Goal: Information Seeking & Learning: Learn about a topic

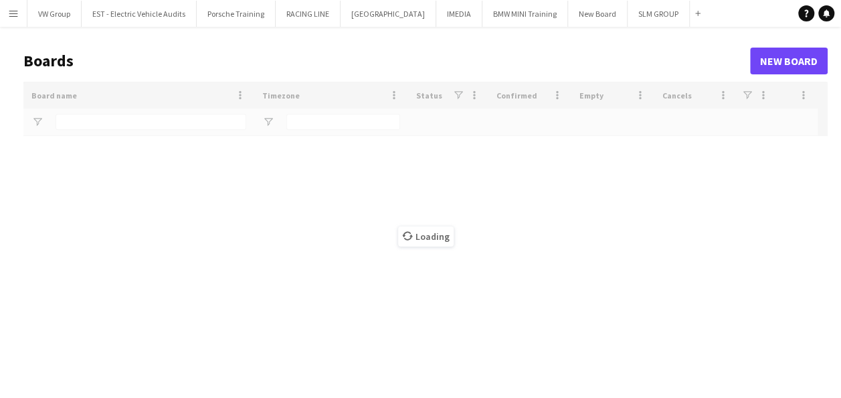
type input "*******"
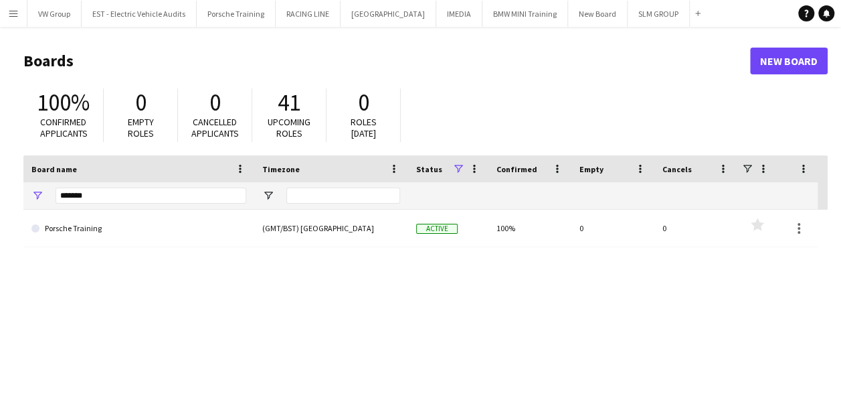
click at [15, 13] on app-icon "Menu" at bounding box center [13, 13] width 11 height 11
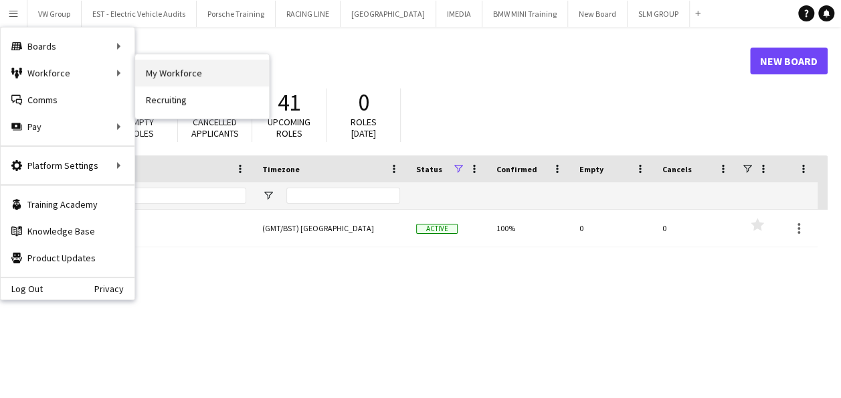
click at [157, 68] on link "My Workforce" at bounding box center [202, 73] width 134 height 27
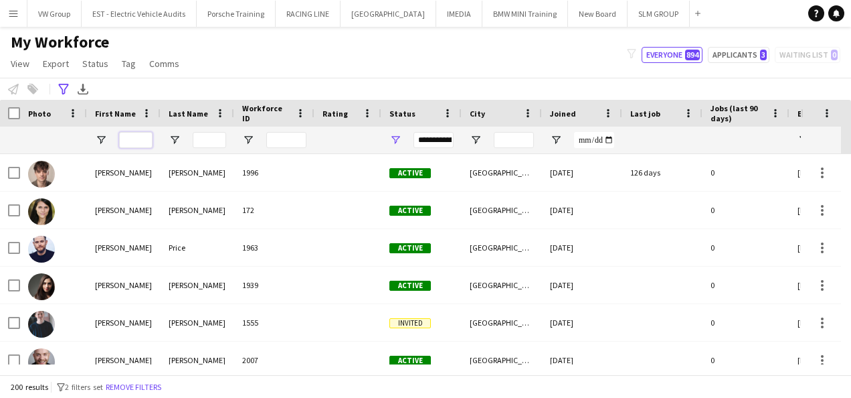
click at [130, 141] on input "First Name Filter Input" at bounding box center [135, 140] width 33 height 16
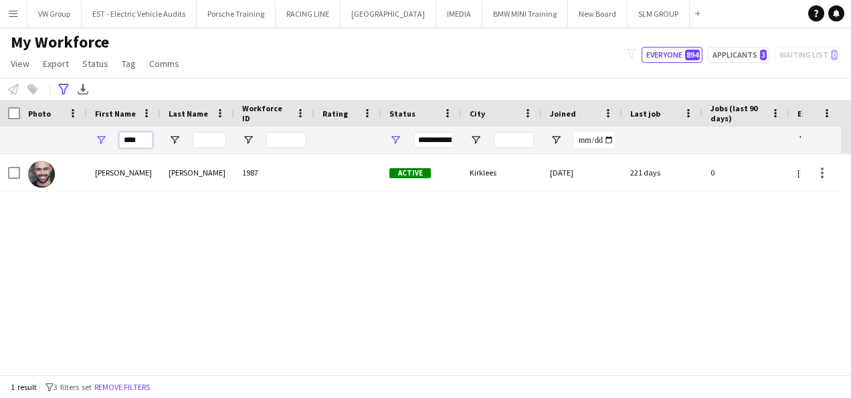
type input "****"
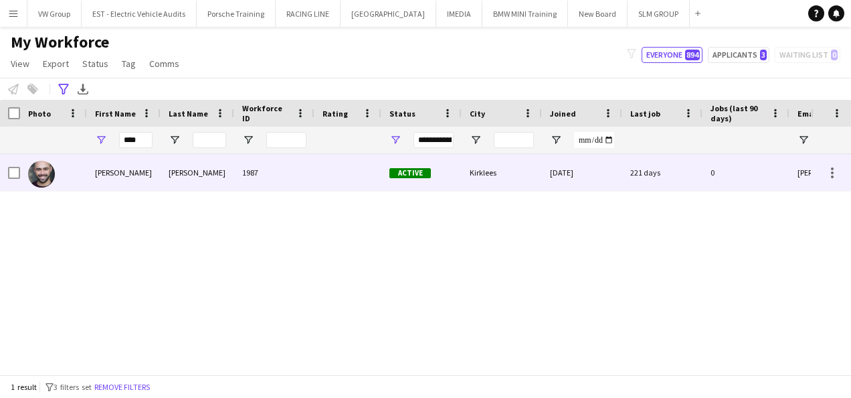
click at [99, 175] on div "[PERSON_NAME]" at bounding box center [124, 172] width 74 height 37
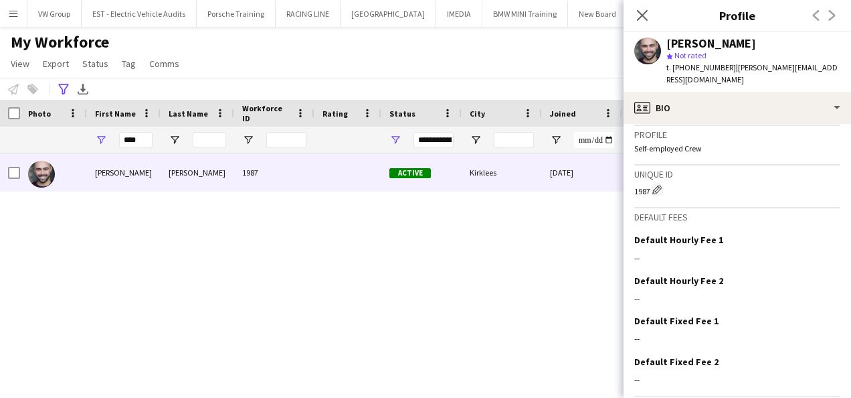
scroll to position [1057, 0]
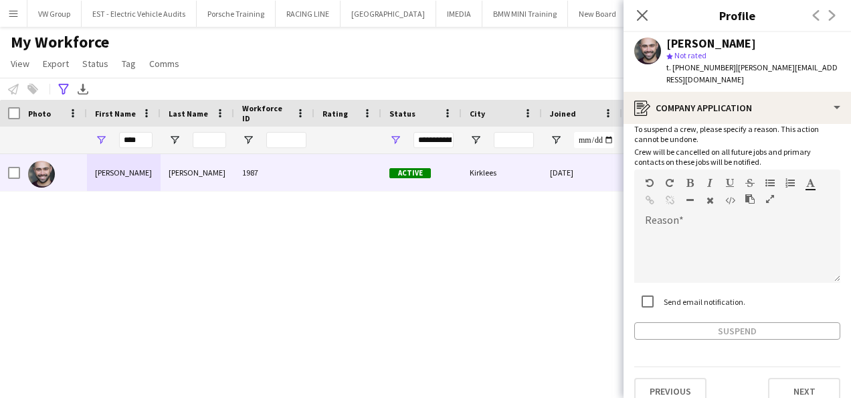
scroll to position [82, 0]
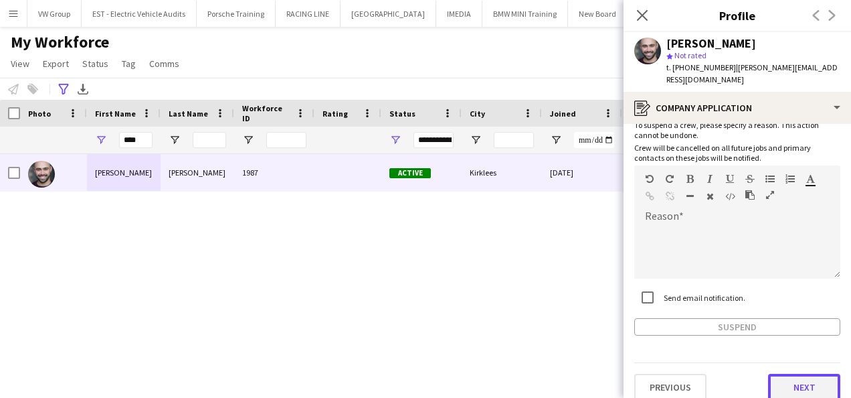
click at [822, 375] on button "Next" at bounding box center [804, 386] width 72 height 27
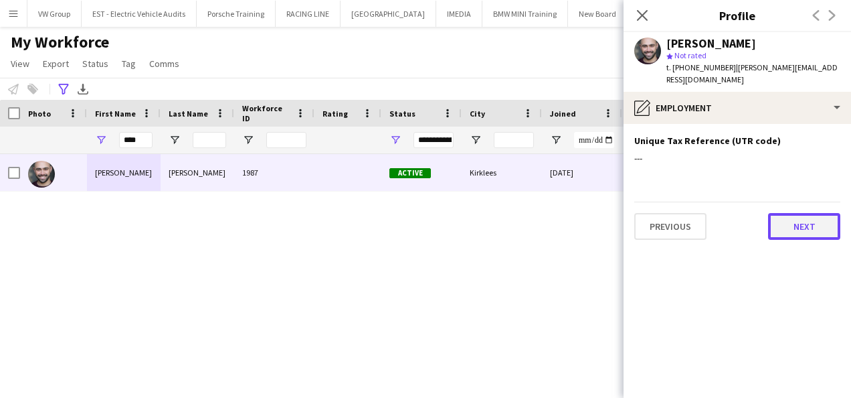
click at [820, 214] on button "Next" at bounding box center [804, 226] width 72 height 27
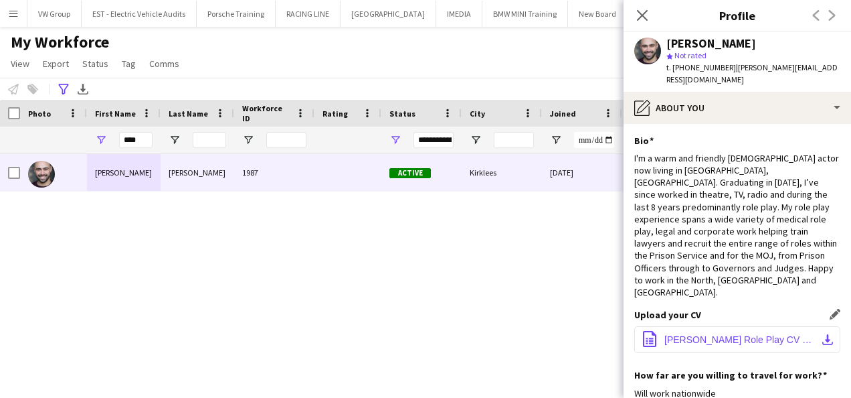
click at [740, 334] on span "John Afzal Role Play CV 2024 pdf.pdf" at bounding box center [740, 339] width 151 height 11
click at [644, 15] on icon at bounding box center [642, 15] width 13 height 13
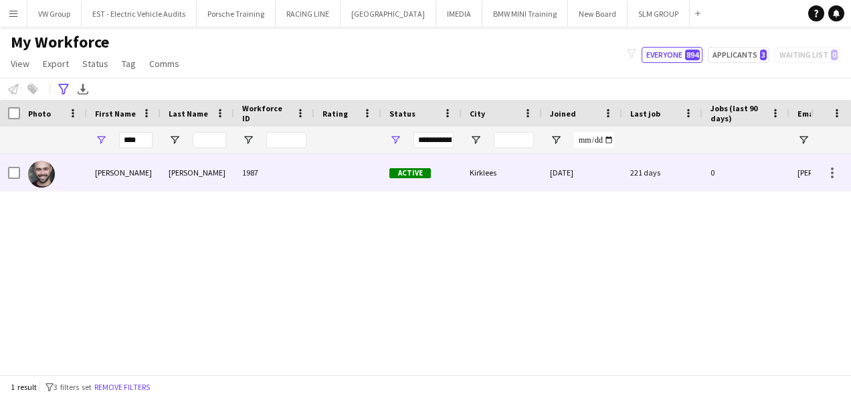
click at [187, 175] on div "[PERSON_NAME]" at bounding box center [198, 172] width 74 height 37
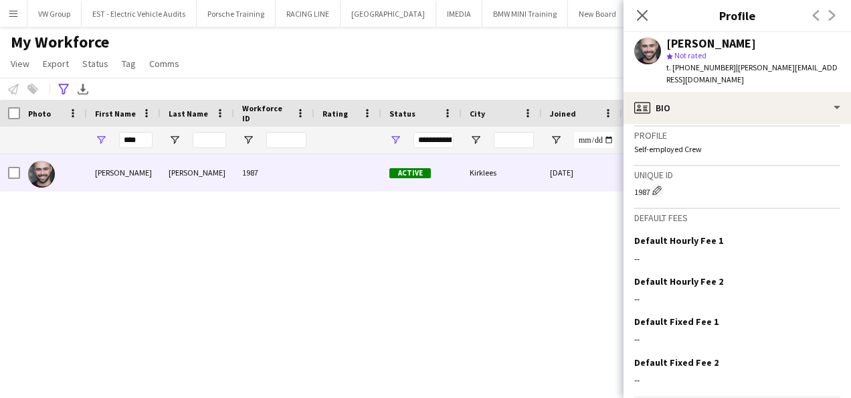
scroll to position [1057, 0]
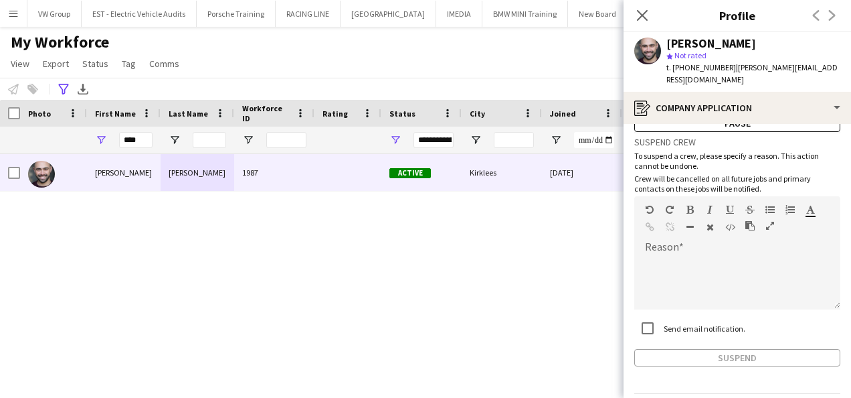
scroll to position [82, 0]
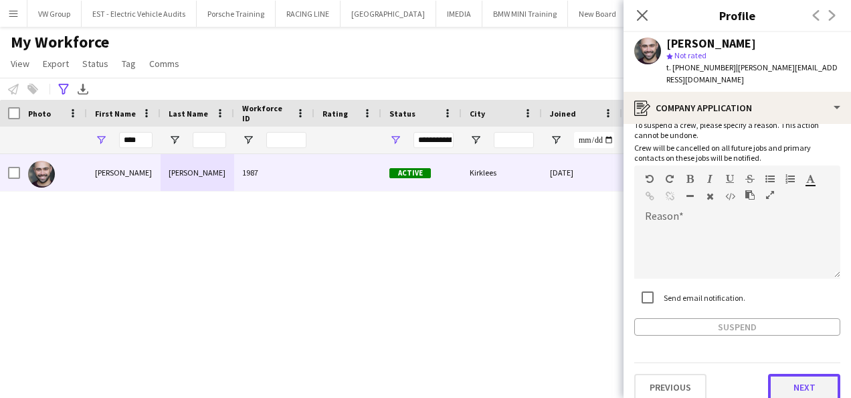
click at [803, 373] on button "Next" at bounding box center [804, 386] width 72 height 27
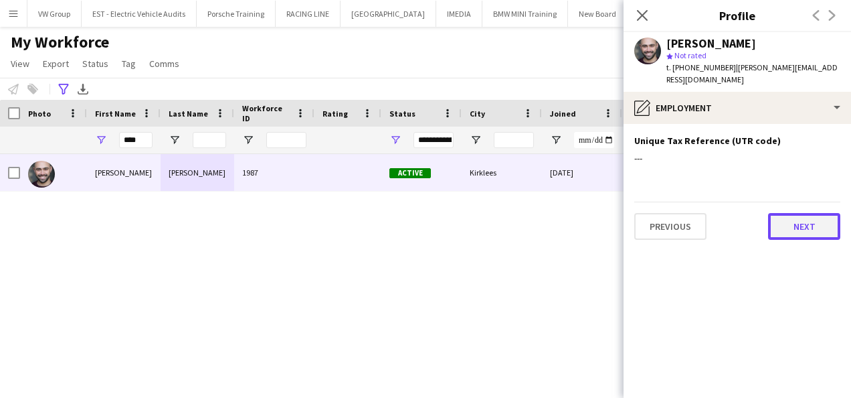
click at [806, 224] on button "Next" at bounding box center [804, 226] width 72 height 27
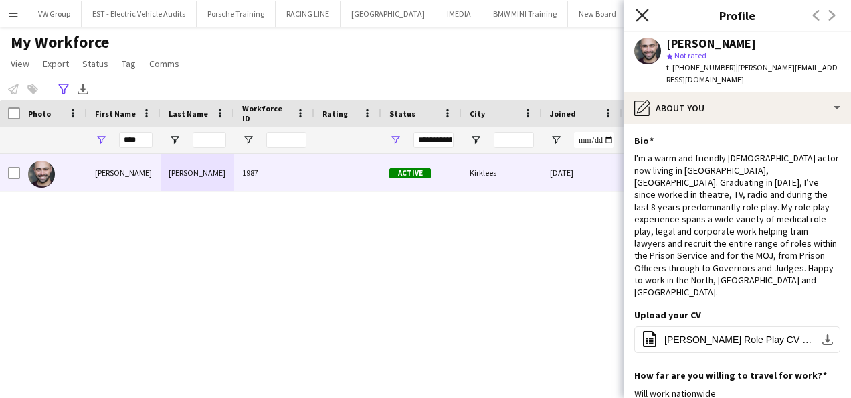
click at [645, 15] on icon "Close pop-in" at bounding box center [642, 15] width 13 height 13
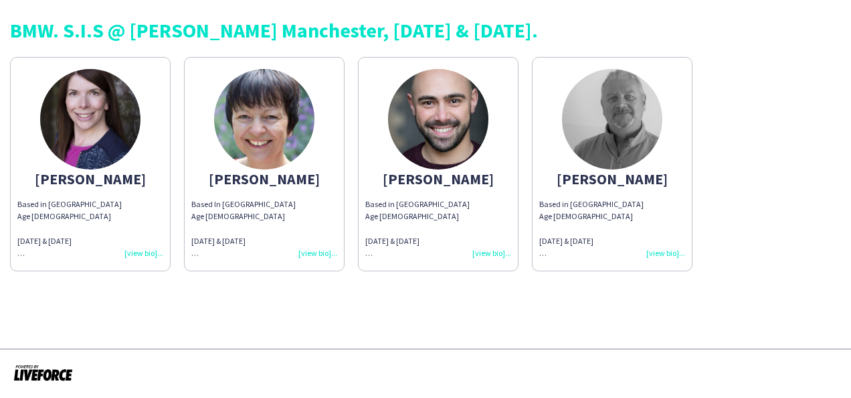
click at [494, 256] on div "Based in [GEOGRAPHIC_DATA] Age [DEMOGRAPHIC_DATA] [DATE] & [DATE] BMW experienc…" at bounding box center [438, 228] width 146 height 61
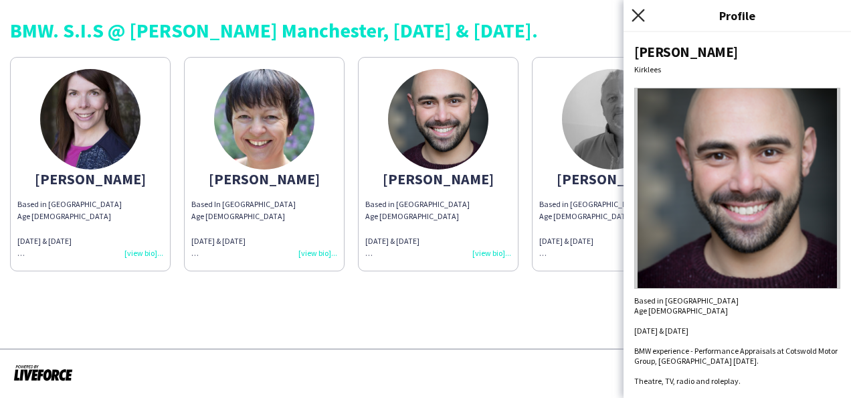
click at [634, 16] on icon "Close pop-in" at bounding box center [638, 15] width 13 height 13
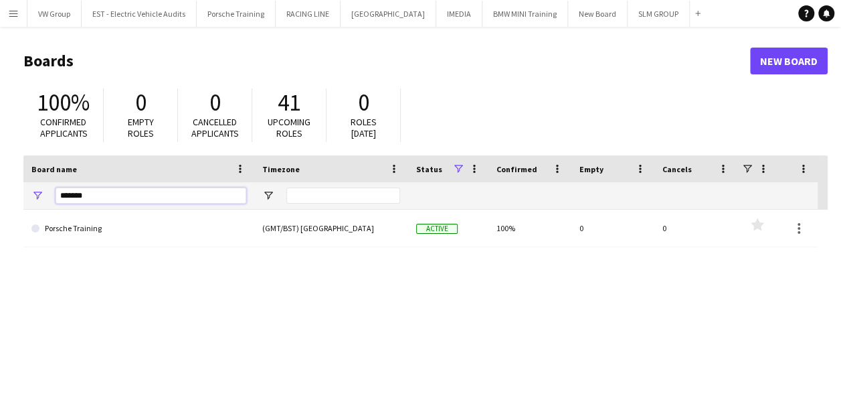
click at [90, 197] on input "*******" at bounding box center [151, 195] width 191 height 16
type input "*"
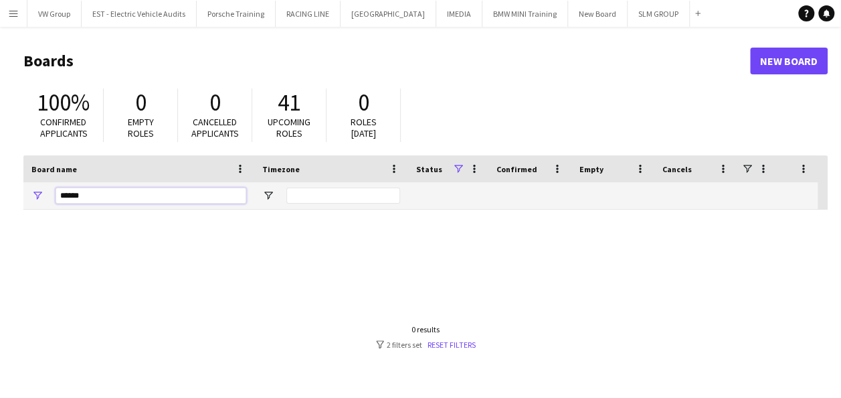
type input "******"
click at [440, 344] on link "Reset filters" at bounding box center [452, 344] width 48 height 10
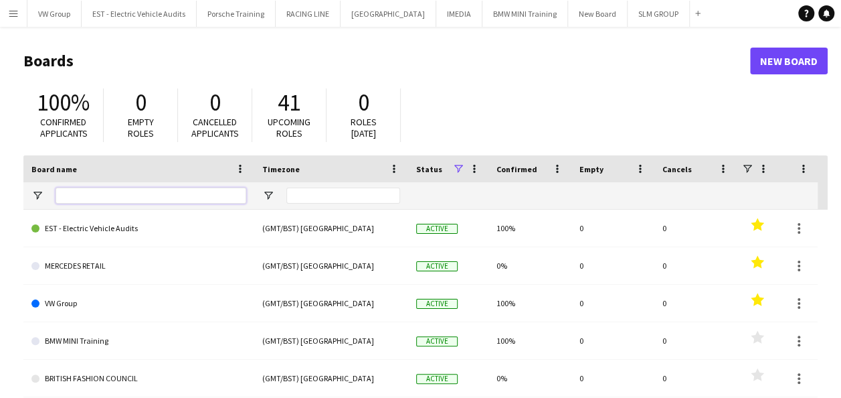
click at [67, 194] on input "Board name Filter Input" at bounding box center [151, 195] width 191 height 16
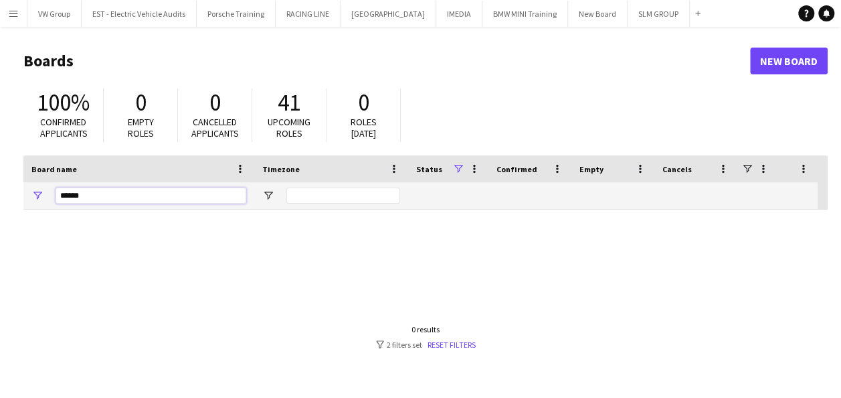
type input "******"
click at [86, 197] on input "******" at bounding box center [151, 195] width 191 height 16
click at [12, 11] on app-icon "Menu" at bounding box center [13, 13] width 11 height 11
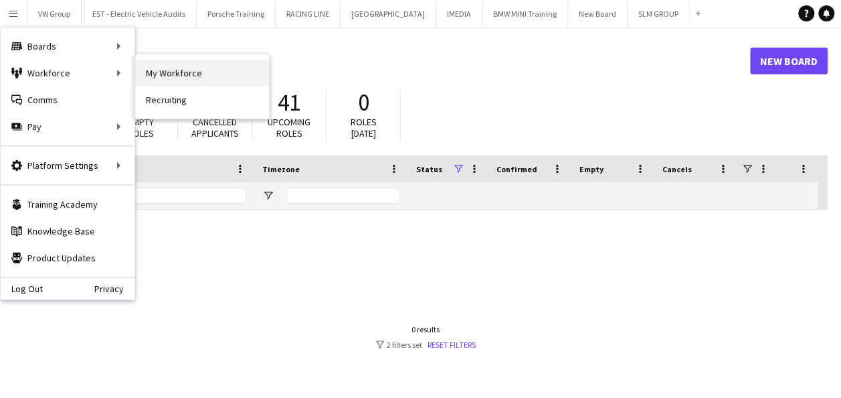
click at [181, 66] on link "My Workforce" at bounding box center [202, 73] width 134 height 27
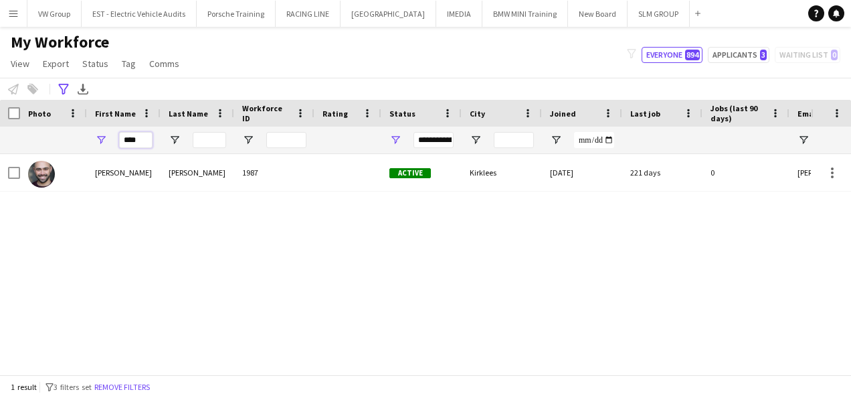
click at [141, 137] on input "****" at bounding box center [135, 140] width 33 height 16
type input "*"
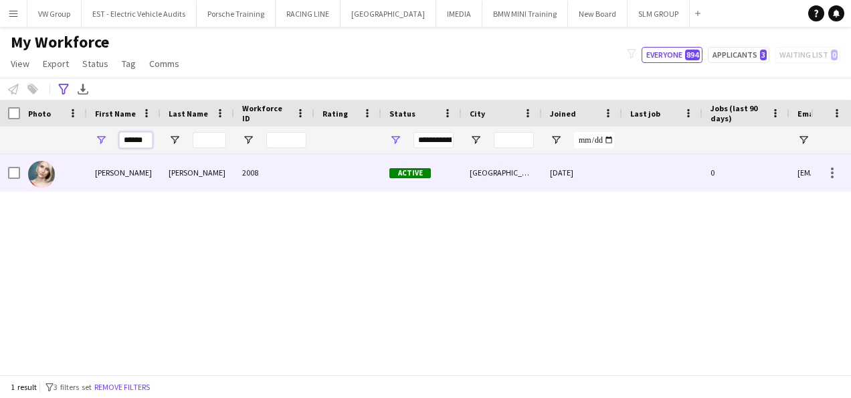
type input "******"
click at [110, 177] on div "[PERSON_NAME]" at bounding box center [124, 172] width 74 height 37
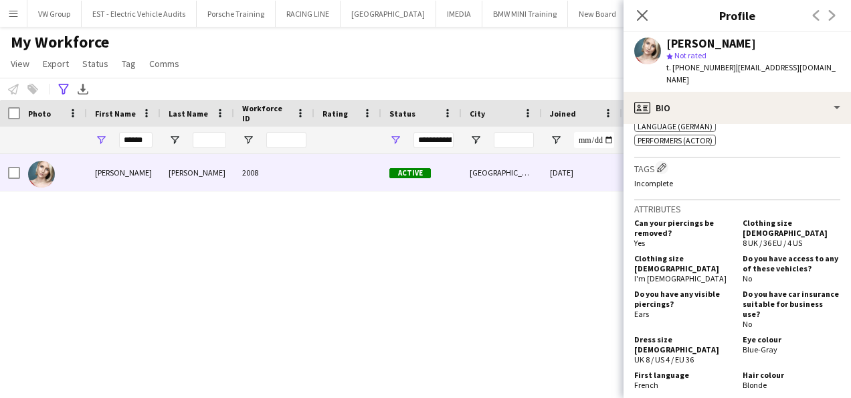
scroll to position [961, 0]
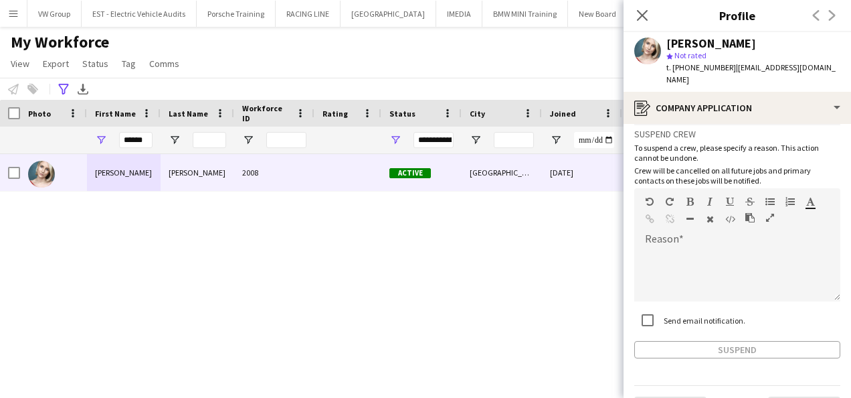
scroll to position [82, 0]
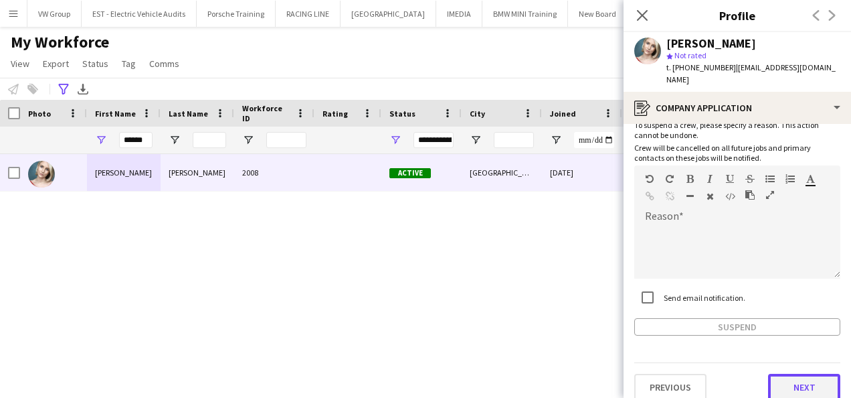
click at [804, 373] on button "Next" at bounding box center [804, 386] width 72 height 27
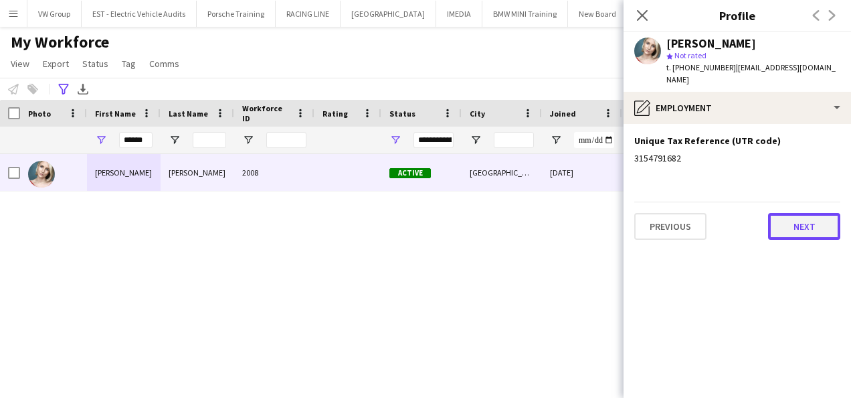
click at [814, 217] on button "Next" at bounding box center [804, 226] width 72 height 27
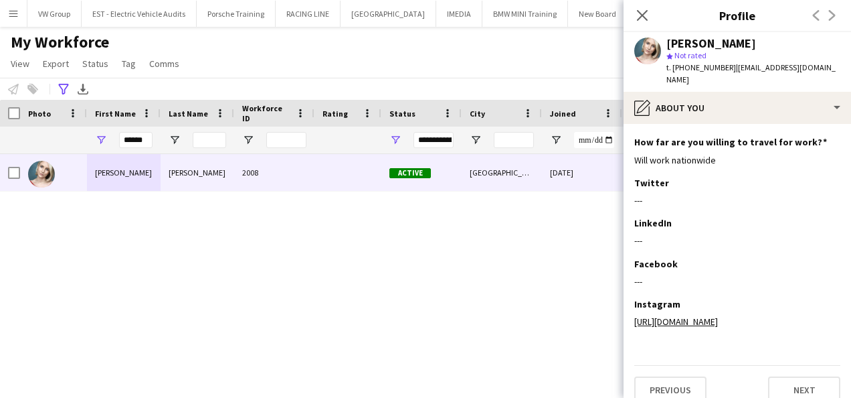
scroll to position [199, 0]
click at [644, 17] on icon at bounding box center [642, 15] width 13 height 13
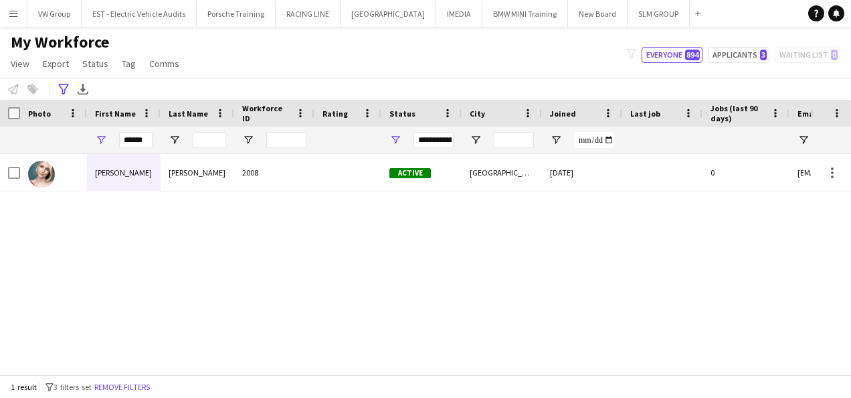
click at [13, 13] on app-icon "Menu" at bounding box center [13, 13] width 11 height 11
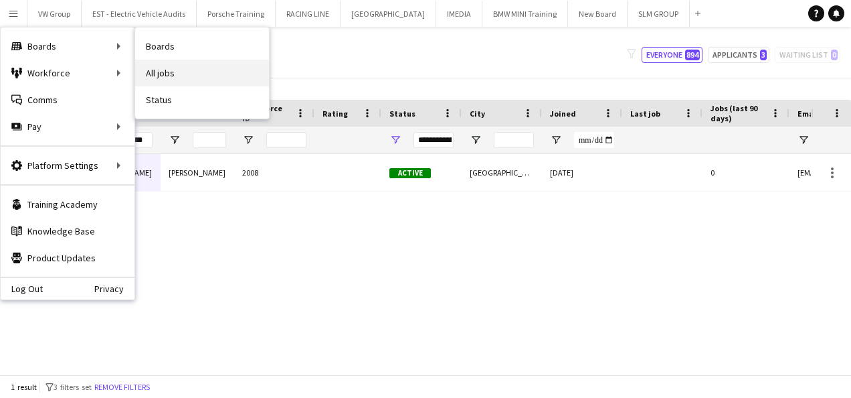
click at [163, 70] on link "All jobs" at bounding box center [202, 73] width 134 height 27
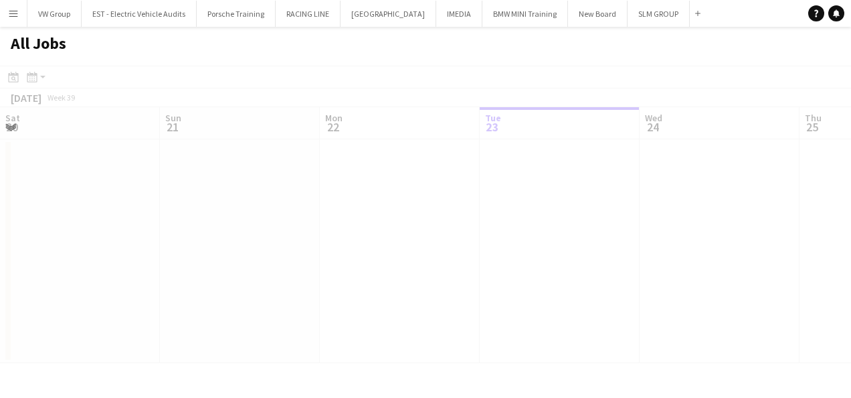
scroll to position [0, 320]
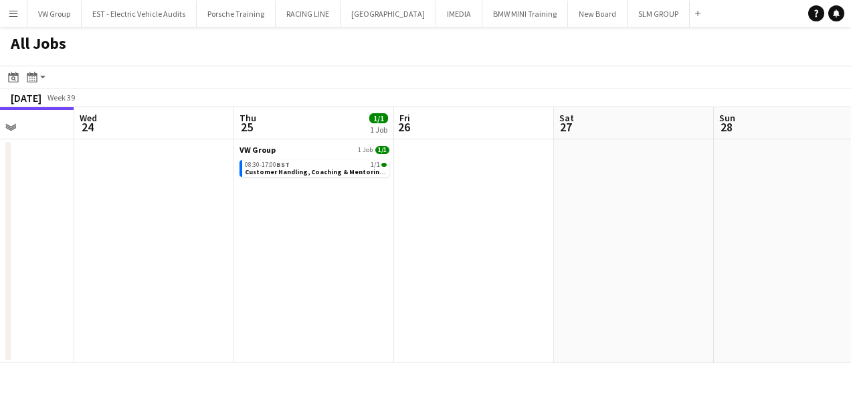
drag, startPoint x: 598, startPoint y: 251, endPoint x: 331, endPoint y: 256, distance: 267.7
click at [330, 257] on app-calendar-viewport "Sat 20 Sun 21 Mon 22 Tue 23 Wed 24 Thu 25 1/1 1 Job Fri 26 Sat 27 Sun 28 Mon 29…" at bounding box center [425, 235] width 851 height 256
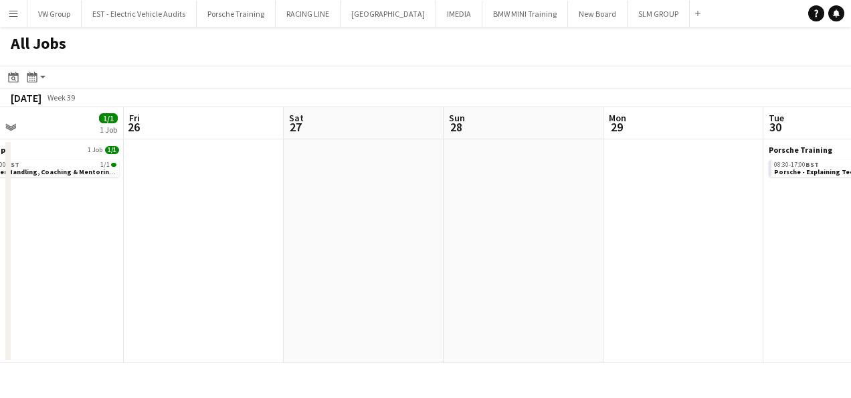
drag, startPoint x: 332, startPoint y: 260, endPoint x: 305, endPoint y: 260, distance: 26.8
click at [300, 260] on app-calendar-viewport "Mon 22 Tue 23 Wed 24 Thu 25 1/1 1 Job Fri 26 Sat 27 Sun 28 Mon 29 Tue 30 3/3 1 …" at bounding box center [425, 235] width 851 height 256
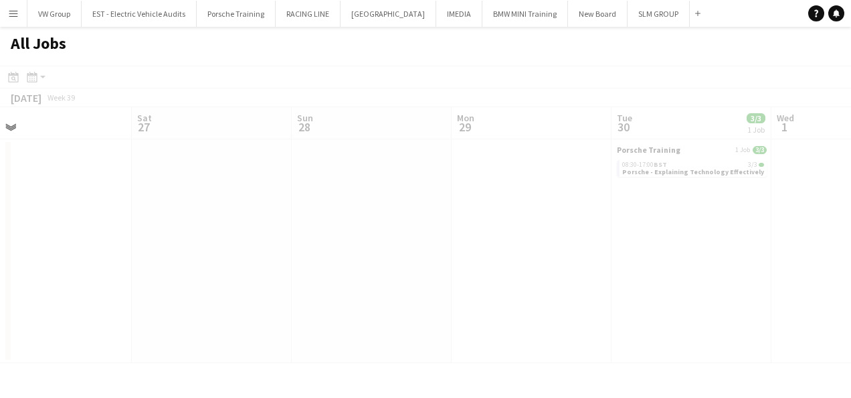
drag, startPoint x: 378, startPoint y: 268, endPoint x: 417, endPoint y: 272, distance: 39.0
click at [339, 268] on app-all-jobs "All Jobs Date picker [DATE] [DATE] [DATE] M [DATE] T [DATE] W [DATE] T [DATE] F…" at bounding box center [425, 195] width 851 height 336
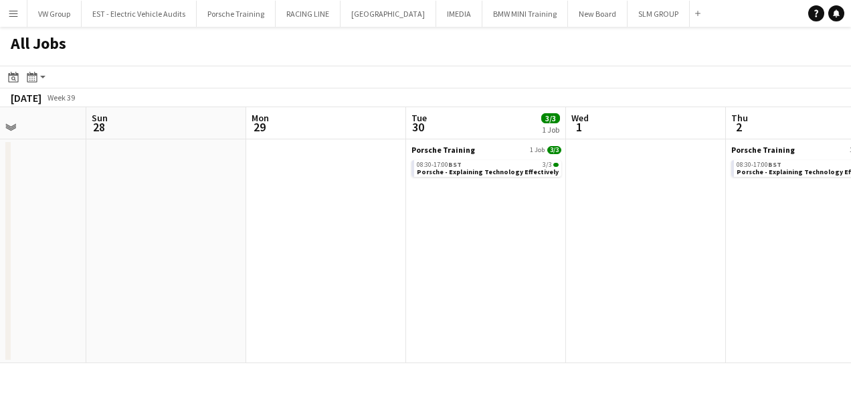
drag, startPoint x: 531, startPoint y: 276, endPoint x: 357, endPoint y: 284, distance: 173.5
click at [359, 284] on app-calendar-viewport "Wed 24 Thu 25 1/1 1 Job Fri 26 Sat 27 Sun 28 Mon 29 Tue 30 3/3 1 Job Wed 1 Thu …" at bounding box center [425, 235] width 851 height 256
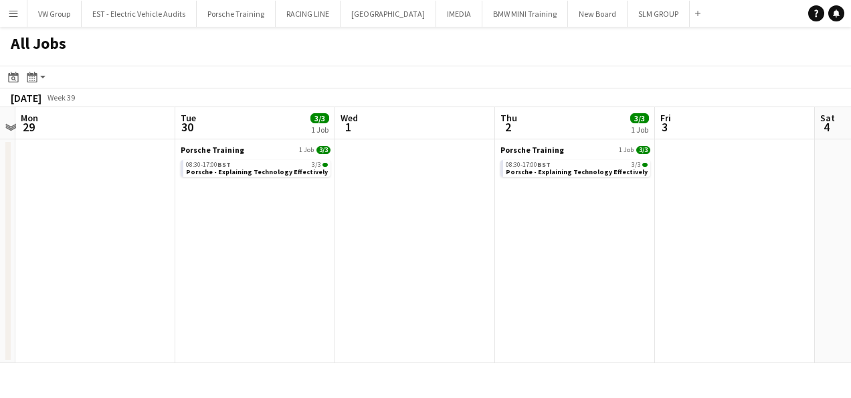
drag, startPoint x: 431, startPoint y: 285, endPoint x: 357, endPoint y: 290, distance: 73.8
click at [357, 290] on app-calendar-viewport "Fri 26 Sat 27 Sun 28 Mon 29 Tue 30 3/3 1 Job Wed 1 Thu 2 3/3 1 Job Fri 3 Sat 4 …" at bounding box center [425, 235] width 851 height 256
click at [359, 287] on app-date-cell at bounding box center [415, 251] width 160 height 224
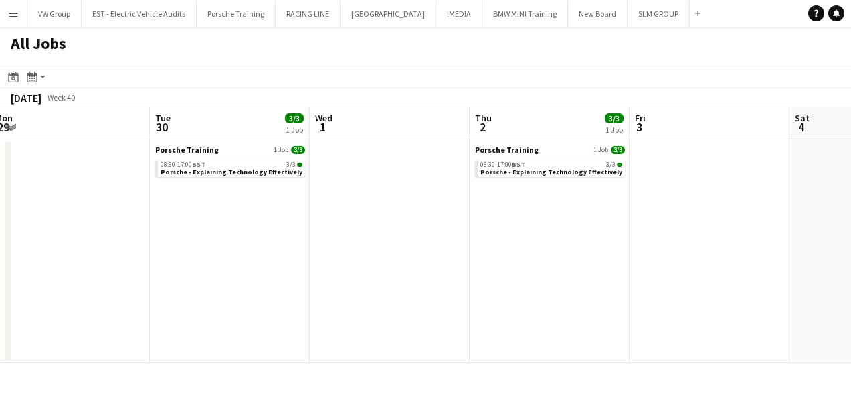
scroll to position [0, 491]
drag, startPoint x: 480, startPoint y: 277, endPoint x: 454, endPoint y: 279, distance: 26.2
click at [454, 279] on app-calendar-viewport "Fri 26 Sat 27 Sun 28 Mon 29 Tue 30 3/3 1 Job Wed 1 Thu 2 3/3 1 Job Fri 3 Sat 4 …" at bounding box center [425, 235] width 851 height 256
click at [228, 174] on span "Porsche - Explaining Technology Effectively" at bounding box center [230, 171] width 142 height 9
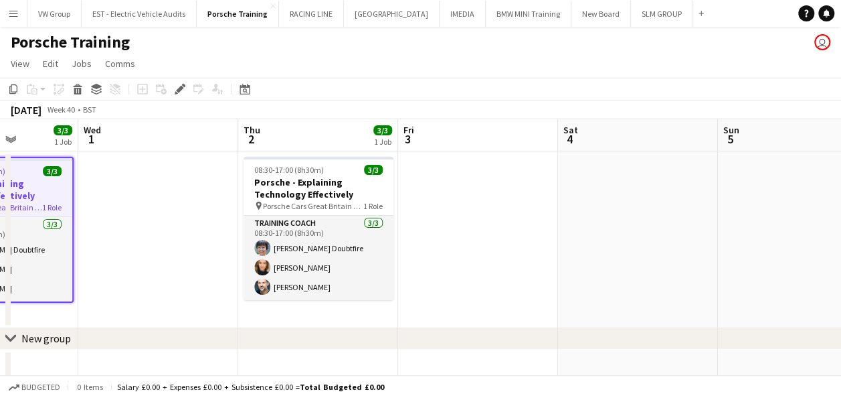
drag, startPoint x: 747, startPoint y: 270, endPoint x: 486, endPoint y: 304, distance: 263.1
click at [486, 304] on app-calendar-viewport "Sun 28 Mon 29 Tue 30 3/3 1 Job Wed 1 Thu 2 3/3 1 Job Fri 3 Sat 4 Sun 5 Mon 6 Tu…" at bounding box center [420, 285] width 841 height 332
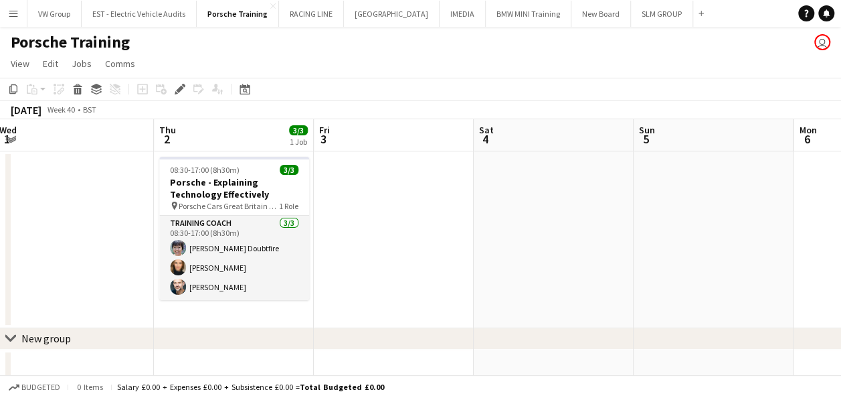
drag, startPoint x: 631, startPoint y: 268, endPoint x: 474, endPoint y: 304, distance: 161.4
click at [459, 309] on app-calendar-viewport "Sun 28 Mon 29 Tue 30 3/3 1 Job Wed 1 Thu 2 3/3 1 Job Fri 3 Sat 4 Sun 5 Mon 6 Tu…" at bounding box center [420, 285] width 841 height 332
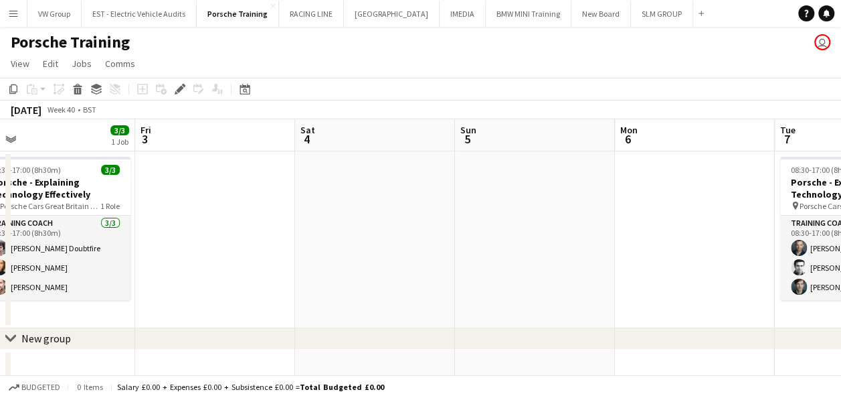
drag, startPoint x: 695, startPoint y: 272, endPoint x: 482, endPoint y: 323, distance: 219.6
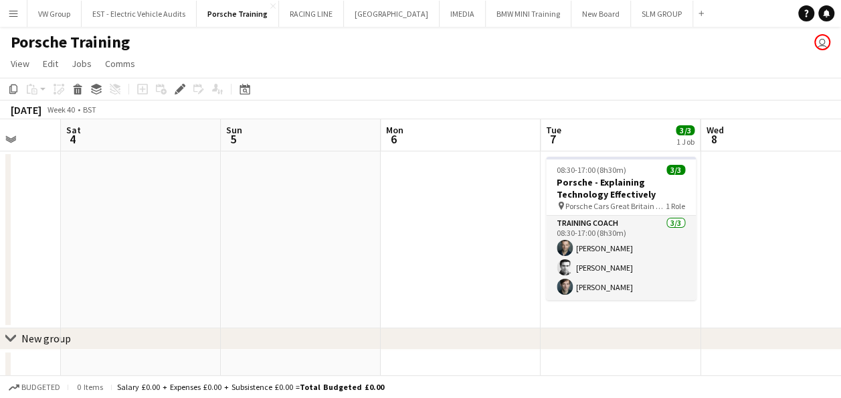
click at [489, 323] on app-calendar-viewport "Tue 30 3/3 1 Job Wed 1 Thu 2 3/3 1 Job Fri 3 Sat 4 Sun 5 Mon 6 Tue 7 3/3 1 Job …" at bounding box center [420, 285] width 841 height 332
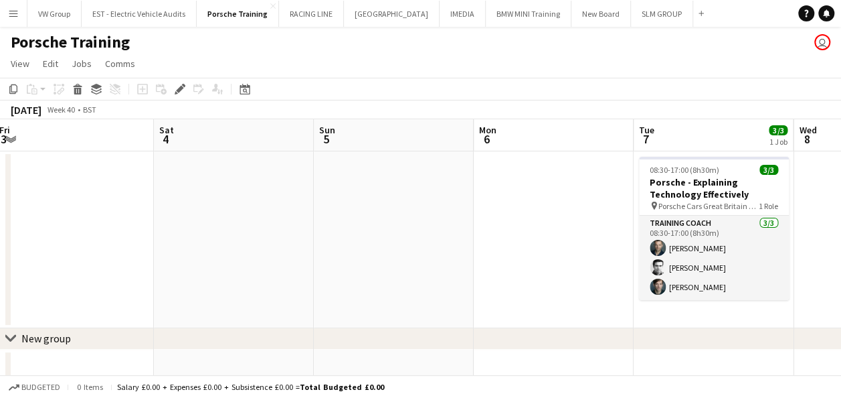
drag, startPoint x: 707, startPoint y: 297, endPoint x: 470, endPoint y: 319, distance: 237.9
click at [469, 321] on app-calendar-viewport "Tue 30 3/3 1 Job Wed 1 Thu 2 3/3 1 Job Fri 3 Sat 4 Sun 5 Mon 6 Tue 7 3/3 1 Job …" at bounding box center [420, 285] width 841 height 332
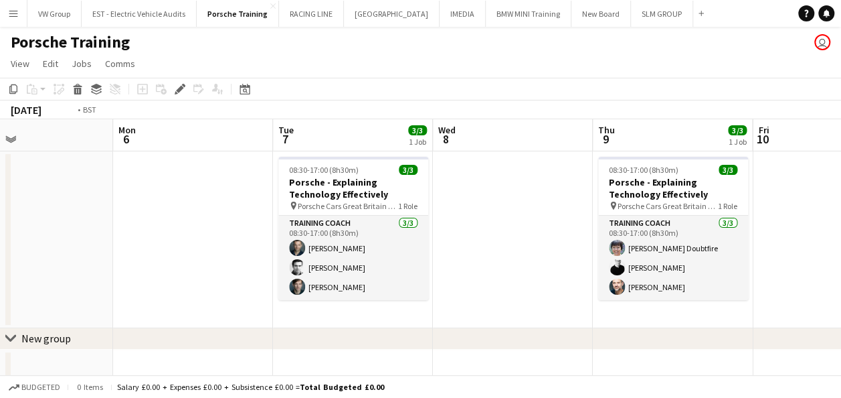
drag, startPoint x: 765, startPoint y: 264, endPoint x: 465, endPoint y: 323, distance: 305.5
click at [466, 323] on app-calendar-viewport "Thu 2 3/3 1 Job Fri 3 Sat 4 Sun 5 Mon 6 Tue 7 3/3 1 Job Wed 8 Thu 9 3/3 1 Job F…" at bounding box center [420, 285] width 841 height 332
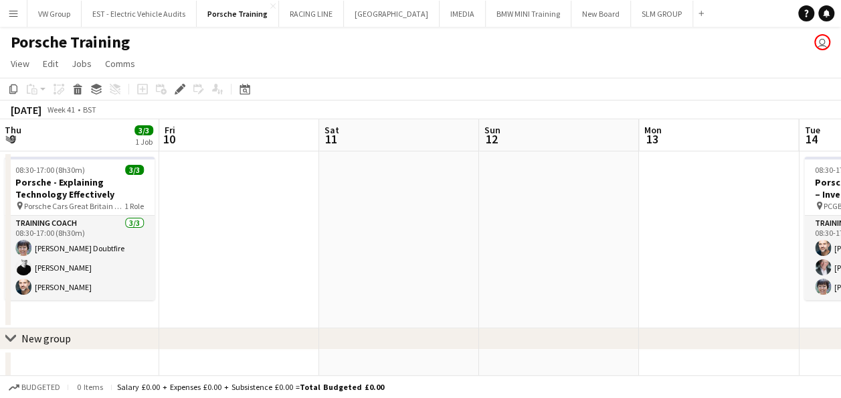
drag, startPoint x: 691, startPoint y: 268, endPoint x: 405, endPoint y: 319, distance: 290.8
click at [405, 319] on app-calendar-viewport "Mon 6 Tue 7 3/3 1 Job Wed 8 Thu 9 3/3 1 Job Fri 10 Sat 11 Sun 12 Mon 13 Tue 14 …" at bounding box center [420, 285] width 841 height 332
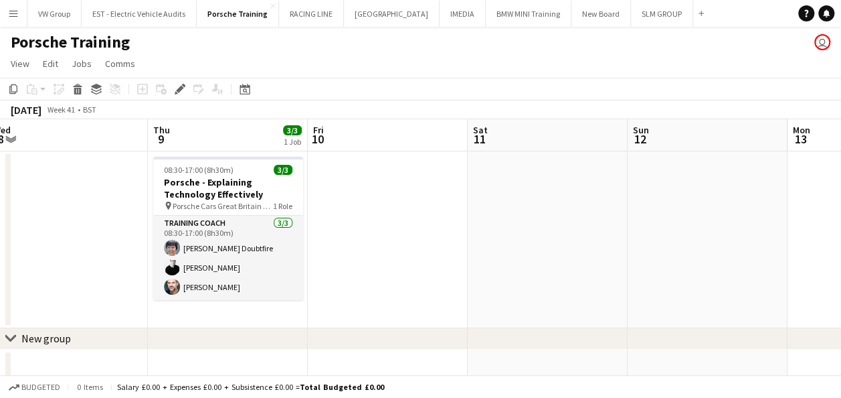
drag, startPoint x: 454, startPoint y: 320, endPoint x: 355, endPoint y: 344, distance: 102.6
click at [355, 345] on div "chevron-right New group chevron-right New group Mon 6 Tue 7 3/3 1 Job Wed 8 Thu…" at bounding box center [420, 285] width 841 height 332
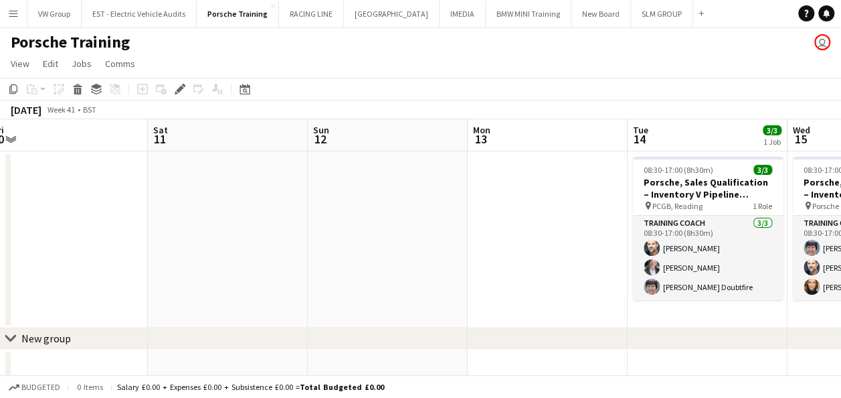
scroll to position [0, 450]
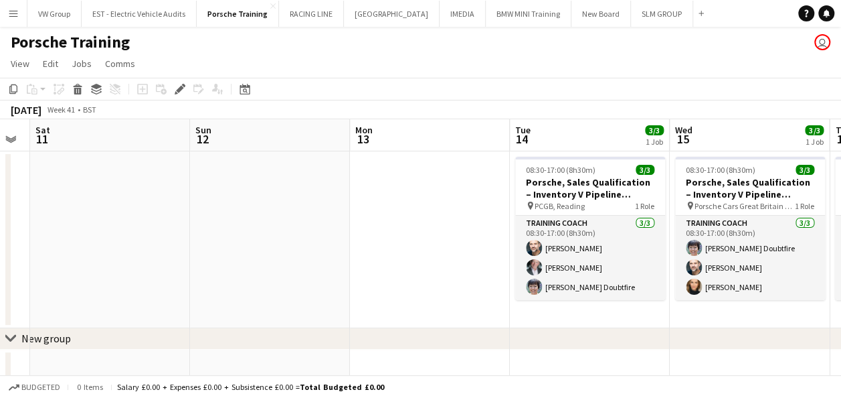
drag, startPoint x: 521, startPoint y: 308, endPoint x: 370, endPoint y: 346, distance: 155.3
click at [370, 346] on div "chevron-right New group chevron-right New group Wed 8 Thu 9 3/3 1 Job Fri 10 Sa…" at bounding box center [420, 285] width 841 height 332
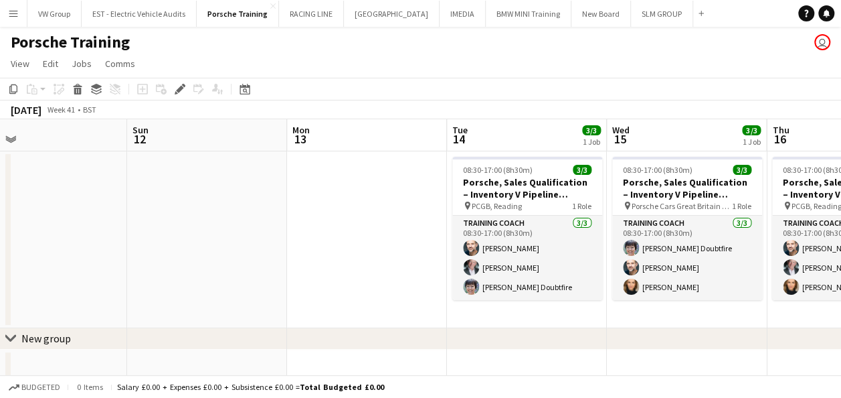
drag, startPoint x: 804, startPoint y: 298, endPoint x: 586, endPoint y: 306, distance: 218.3
click at [586, 308] on app-calendar-viewport "Wed 8 Thu 9 3/3 1 Job Fri 10 Sat 11 Sun 12 Mon 13 Tue 14 3/3 1 Job Wed 15 3/3 1…" at bounding box center [420, 285] width 841 height 332
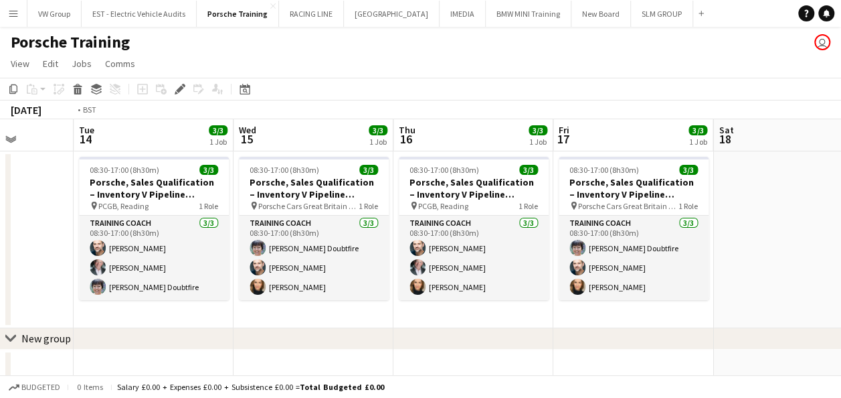
click at [476, 316] on app-calendar-viewport "Fri 10 Sat 11 Sun 12 Mon 13 Tue 14 3/3 1 Job Wed 15 3/3 1 Job Thu 16 3/3 1 Job …" at bounding box center [420, 285] width 841 height 332
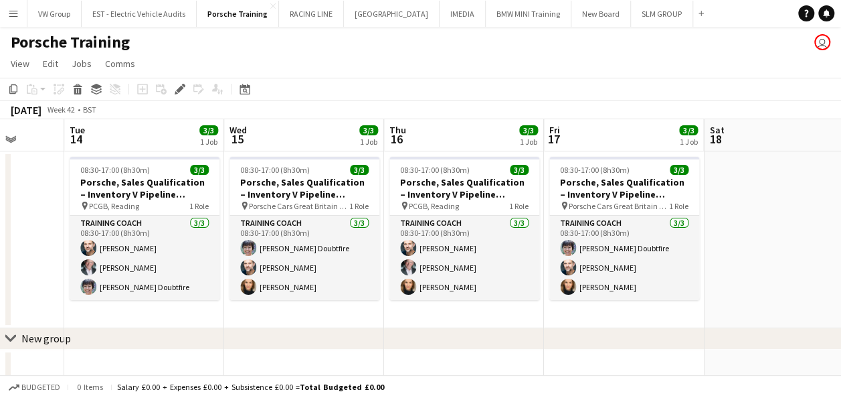
drag, startPoint x: 630, startPoint y: 290, endPoint x: 447, endPoint y: 317, distance: 185.2
click at [448, 319] on app-calendar-viewport "Fri 10 Sat 11 Sun 12 Mon 13 Tue 14 3/3 1 Job Wed 15 3/3 1 Job Thu 16 3/3 1 Job …" at bounding box center [420, 285] width 841 height 332
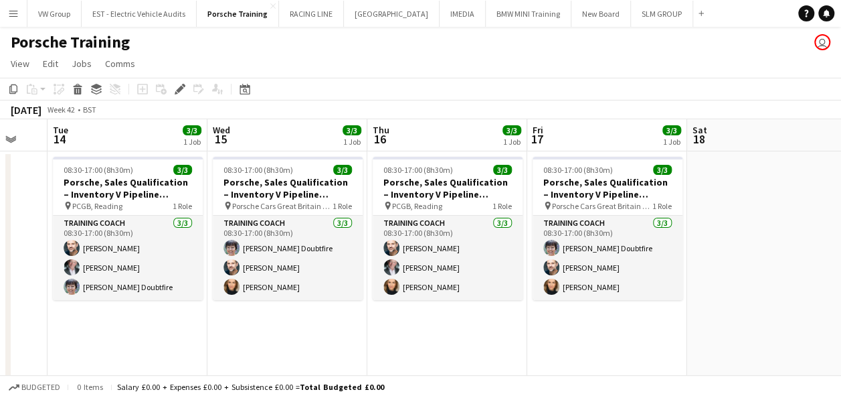
drag, startPoint x: 485, startPoint y: 297, endPoint x: 703, endPoint y: 257, distance: 221.8
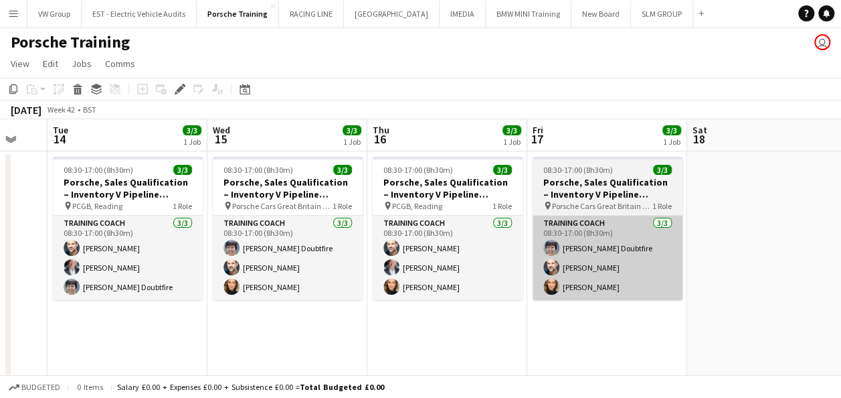
scroll to position [0, 375]
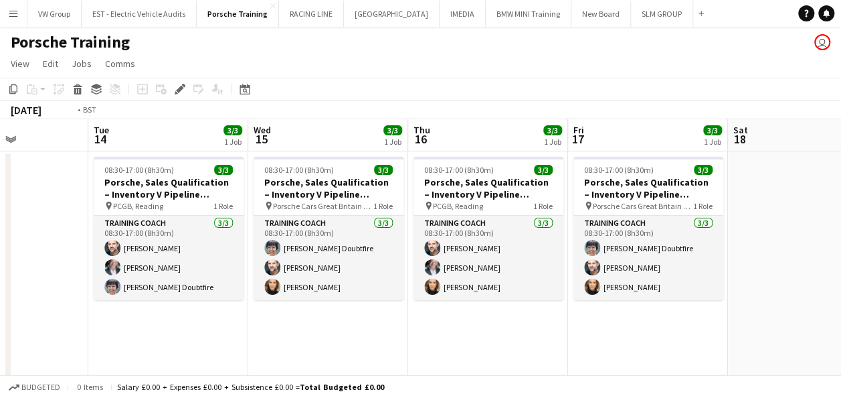
drag, startPoint x: 343, startPoint y: 278, endPoint x: 709, endPoint y: 233, distance: 368.9
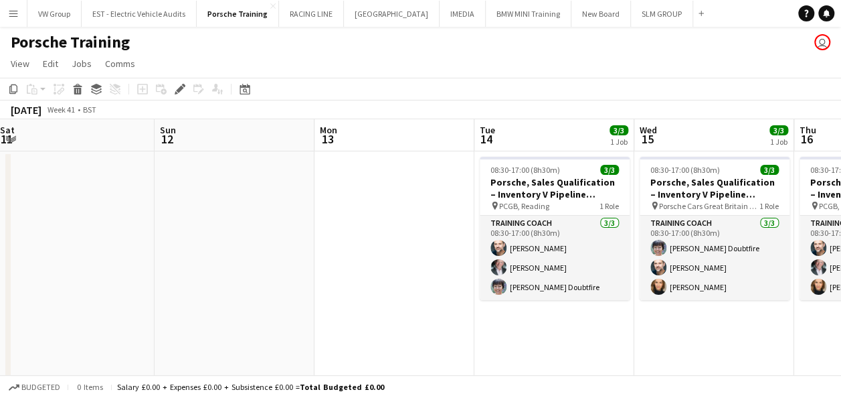
drag, startPoint x: 340, startPoint y: 297, endPoint x: 650, endPoint y: 238, distance: 315.4
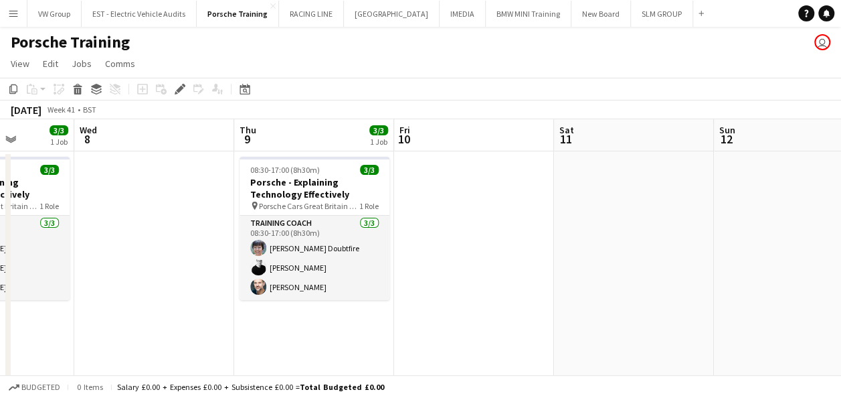
drag, startPoint x: 507, startPoint y: 256, endPoint x: 687, endPoint y: 244, distance: 180.4
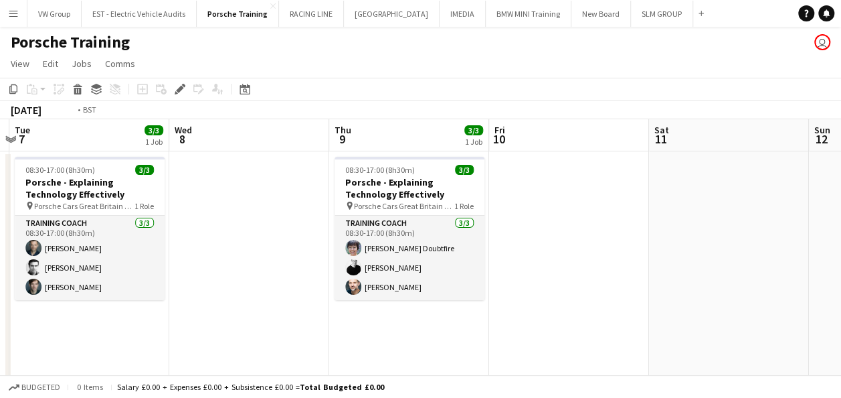
drag, startPoint x: 351, startPoint y: 293, endPoint x: 600, endPoint y: 248, distance: 253.1
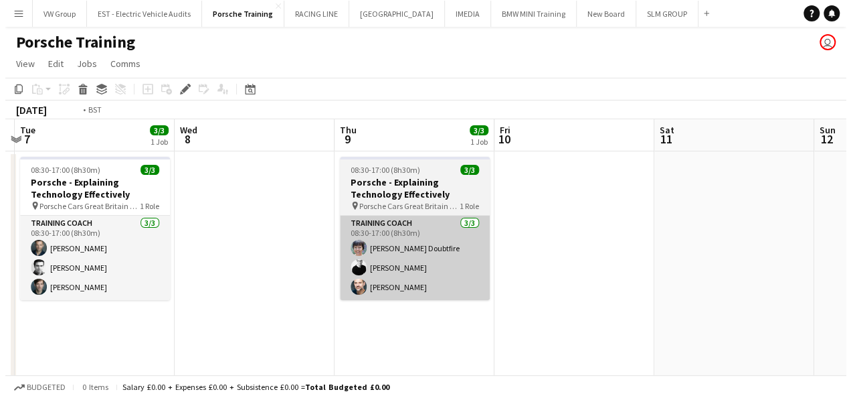
scroll to position [0, 282]
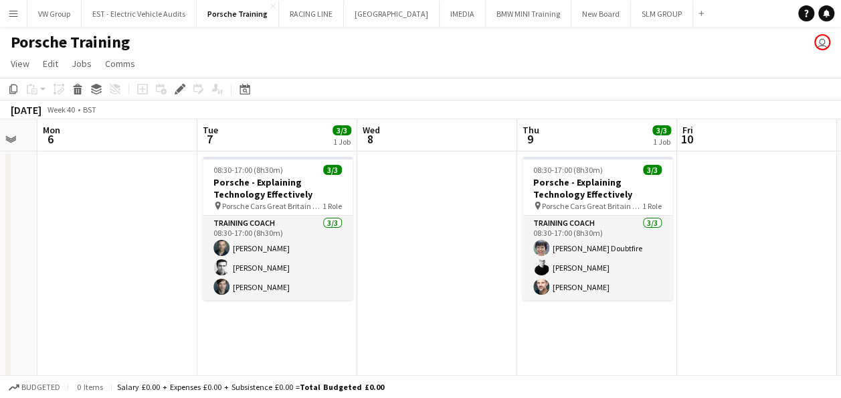
click at [17, 11] on app-icon "Menu" at bounding box center [13, 13] width 11 height 11
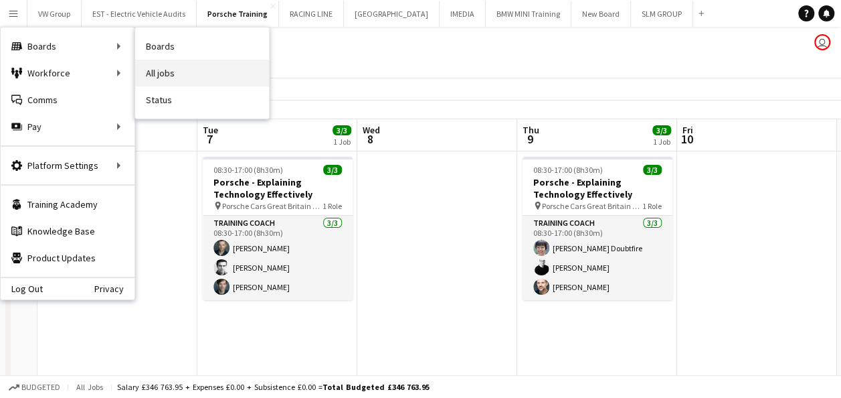
click at [157, 72] on link "All jobs" at bounding box center [202, 73] width 134 height 27
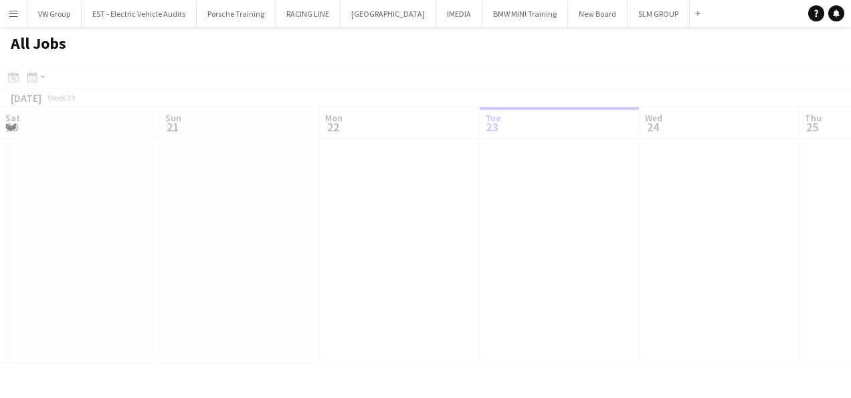
scroll to position [0, 320]
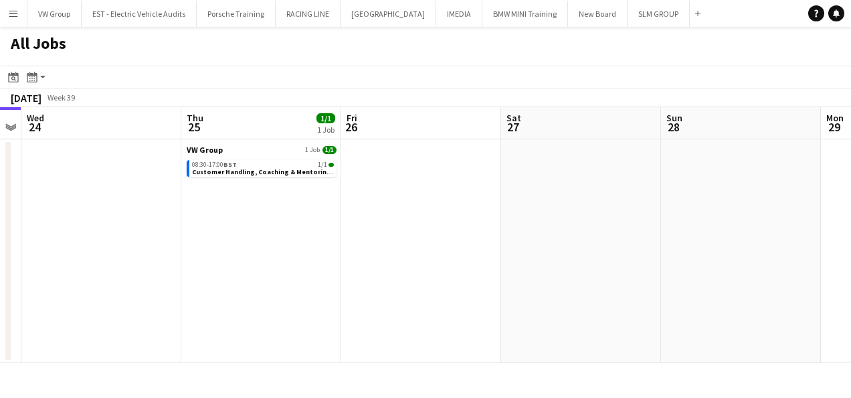
drag, startPoint x: 710, startPoint y: 240, endPoint x: 514, endPoint y: 250, distance: 196.3
click at [470, 258] on app-calendar-viewport "Sat 20 Sun 21 Mon 22 Tue 23 Wed 24 Thu 25 1/1 1 Job Fri 26 Sat 27 Sun 28 Mon 29…" at bounding box center [425, 235] width 851 height 256
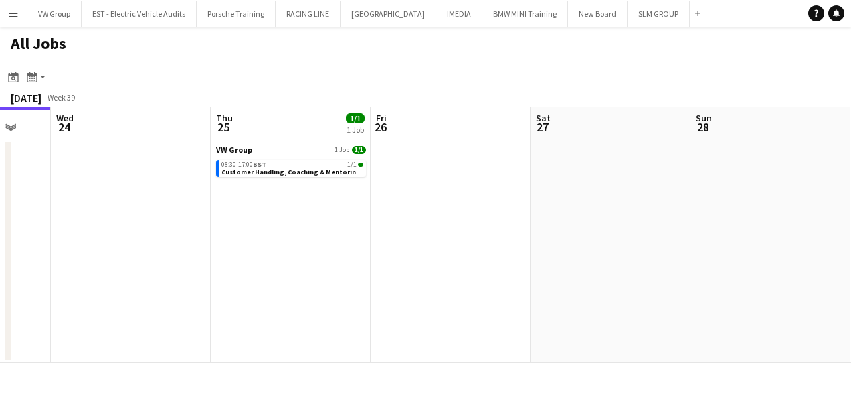
click at [383, 272] on app-calendar-viewport "Sat 20 Sun 21 Mon 22 Tue 23 Wed 24 Thu 25 1/1 1 Job Fri 26 Sat 27 Sun 28 Mon 29…" at bounding box center [425, 235] width 851 height 256
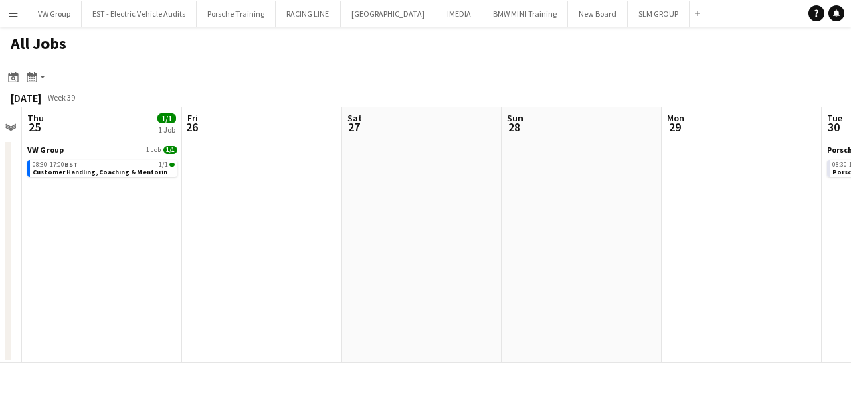
click at [416, 267] on app-all-jobs "All Jobs Date picker SEP 2025 SEP 2025 Monday M Tuesday T Wednesday W Thursday …" at bounding box center [425, 195] width 851 height 336
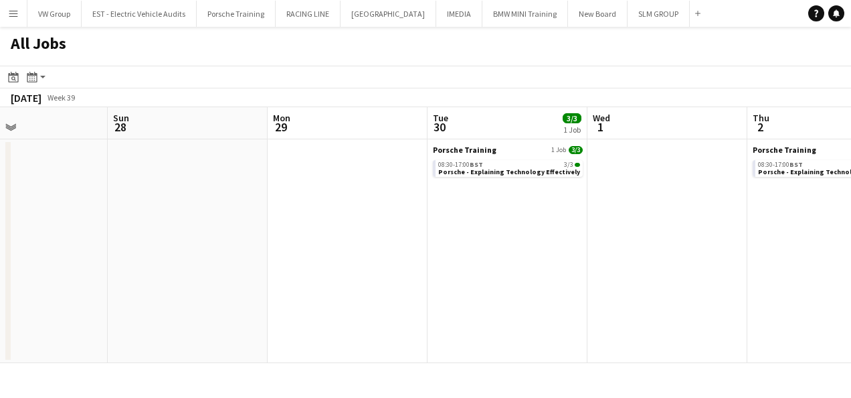
click at [444, 270] on app-calendar-viewport "Wed 24 Thu 25 1/1 1 Job Fri 26 Sat 27 Sun 28 Mon 29 Tue 30 3/3 1 Job Wed 1 Thu …" at bounding box center [425, 235] width 851 height 256
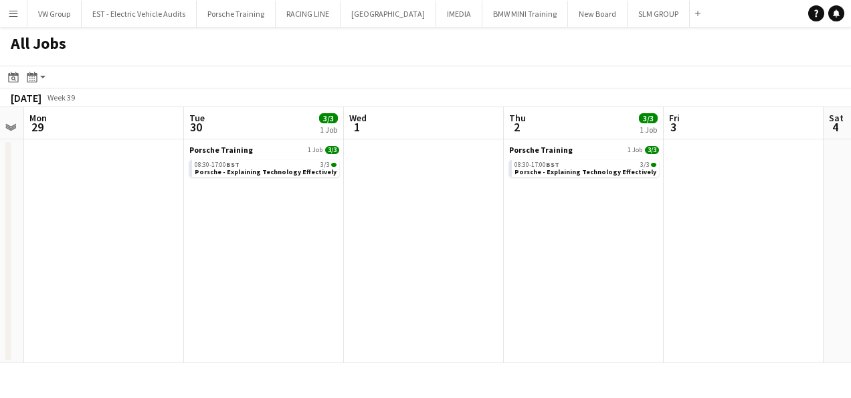
drag, startPoint x: 546, startPoint y: 268, endPoint x: 402, endPoint y: 285, distance: 144.8
click at [402, 285] on app-calendar-viewport "Fri 26 Sat 27 Sun 28 Mon 29 Tue 30 3/3 1 Job Wed 1 Thu 2 3/3 1 Job Fri 3 Sat 4 …" at bounding box center [425, 235] width 851 height 256
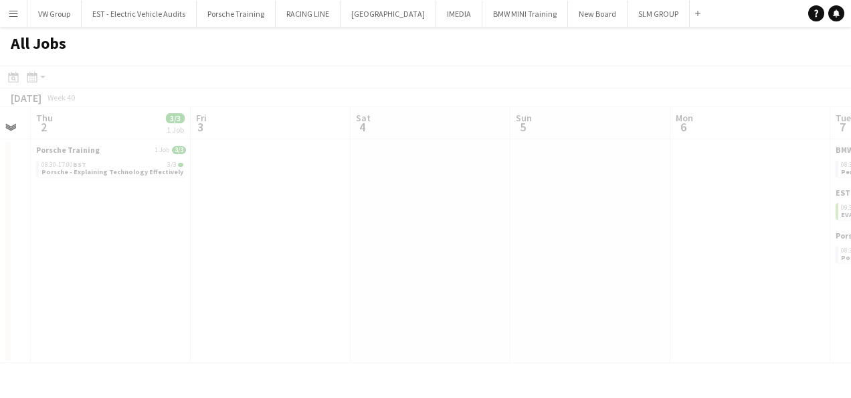
scroll to position [0, 323]
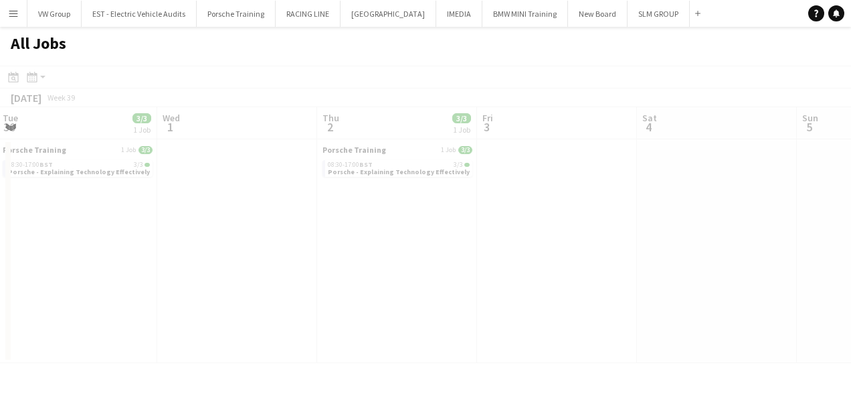
drag, startPoint x: 561, startPoint y: 272, endPoint x: 328, endPoint y: 299, distance: 235.2
click at [327, 299] on app-all-jobs "All Jobs Date picker SEP 2025 SEP 2025 Monday M Tuesday T Wednesday W Thursday …" at bounding box center [425, 195] width 851 height 336
drag, startPoint x: 584, startPoint y: 252, endPoint x: 400, endPoint y: 281, distance: 185.6
click at [402, 282] on div at bounding box center [425, 234] width 851 height 336
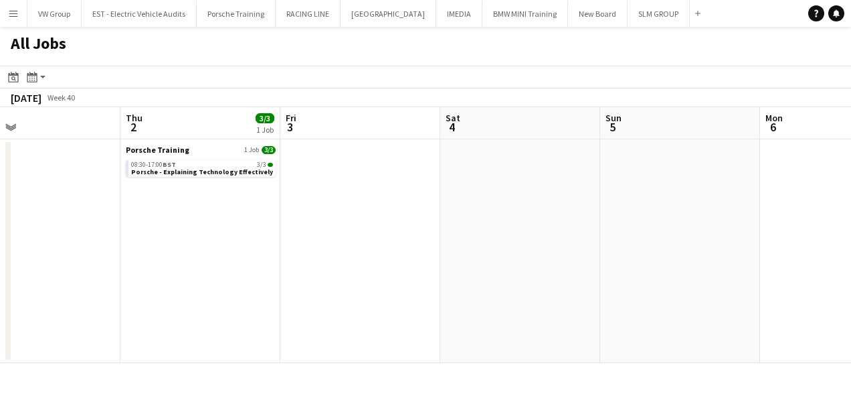
drag, startPoint x: 421, startPoint y: 285, endPoint x: 414, endPoint y: 284, distance: 7.4
click at [416, 285] on app-calendar-viewport "Sun 28 Mon 29 Tue 30 3/3 1 Job Wed 1 Thu 2 3/3 1 Job Fri 3 Sat 4 Sun 5 Mon 6 Tu…" at bounding box center [425, 235] width 851 height 256
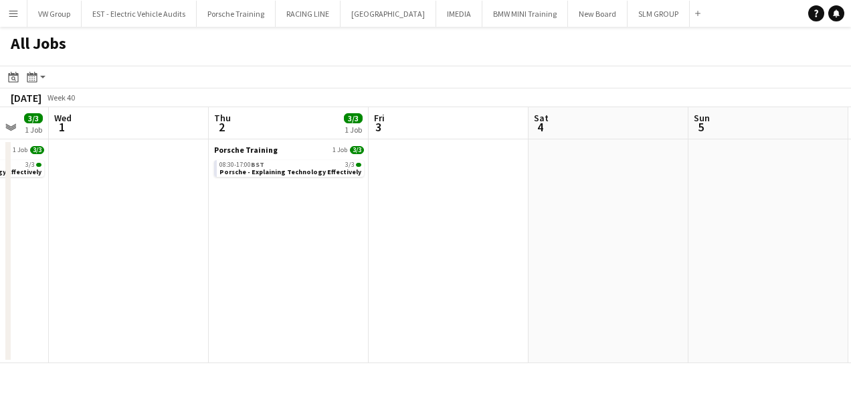
drag, startPoint x: 511, startPoint y: 278, endPoint x: 429, endPoint y: 286, distance: 82.7
click at [429, 286] on app-calendar-viewport "Sun 28 Mon 29 Tue 30 3/3 1 Job Wed 1 Thu 2 3/3 1 Job Fri 3 Sat 4 Sun 5 Mon 6 Tu…" at bounding box center [425, 235] width 851 height 256
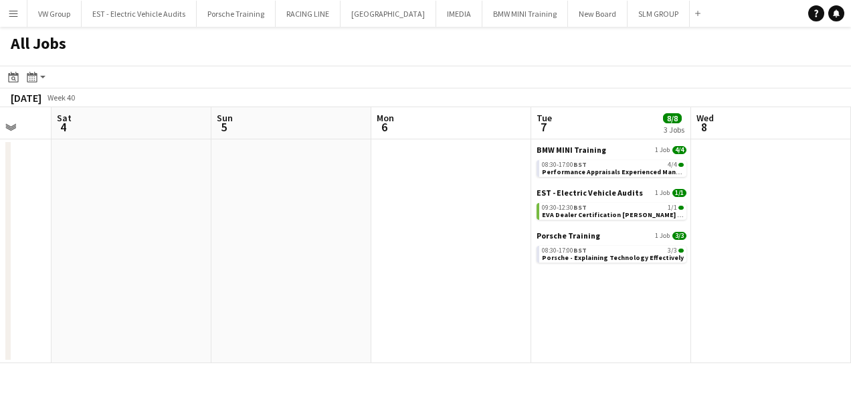
drag, startPoint x: 535, startPoint y: 275, endPoint x: 451, endPoint y: 286, distance: 85.0
click at [451, 286] on app-calendar-viewport "Tue 30 3/3 1 Job Wed 1 Thu 2 3/3 1 Job Fri 3 Sat 4 Sun 5 Mon 6 Tue 7 8/8 3 Jobs…" at bounding box center [425, 235] width 851 height 256
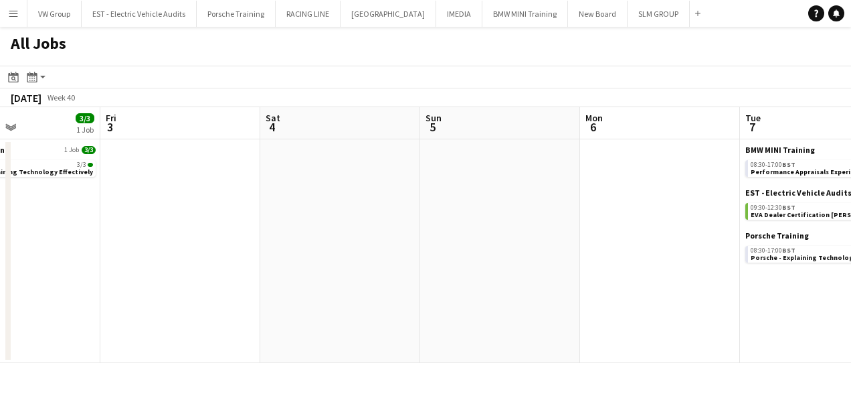
click at [509, 293] on app-all-jobs "All Jobs Date picker SEP 2025 SEP 2025 Monday M Tuesday T Wednesday W Thursday …" at bounding box center [425, 195] width 851 height 336
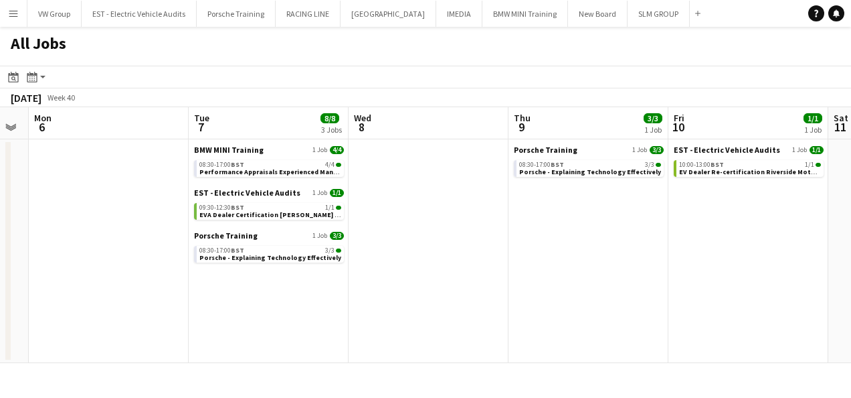
drag, startPoint x: 695, startPoint y: 266, endPoint x: 465, endPoint y: 281, distance: 230.1
click at [464, 281] on app-calendar-viewport "Thu 2 3/3 1 Job Fri 3 Sat 4 Sun 5 Mon 6 Tue 7 8/8 3 Jobs Wed 8 Thu 9 3/3 1 Job …" at bounding box center [425, 235] width 851 height 256
